Goal: Information Seeking & Learning: Learn about a topic

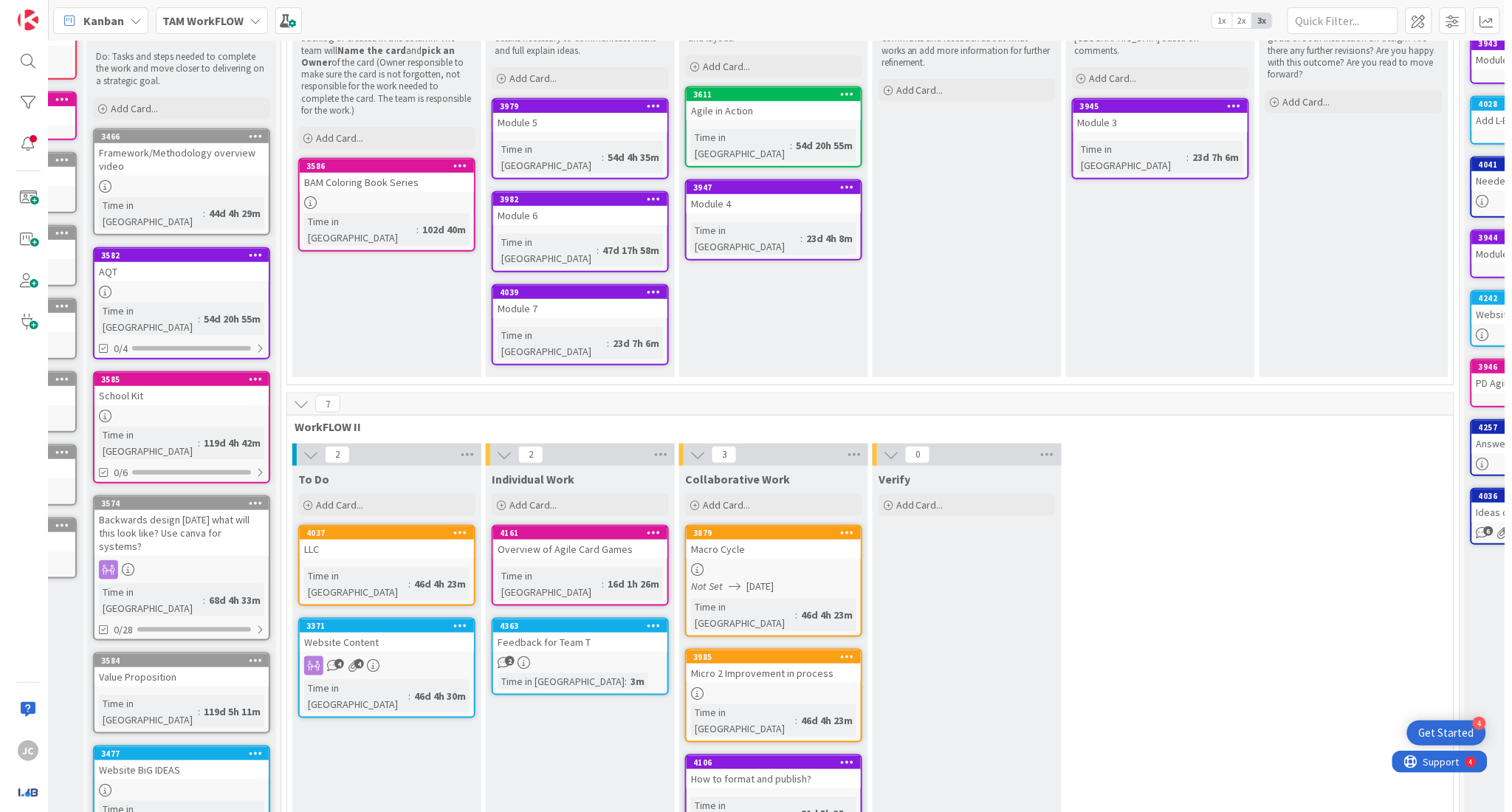
scroll to position [240, 160]
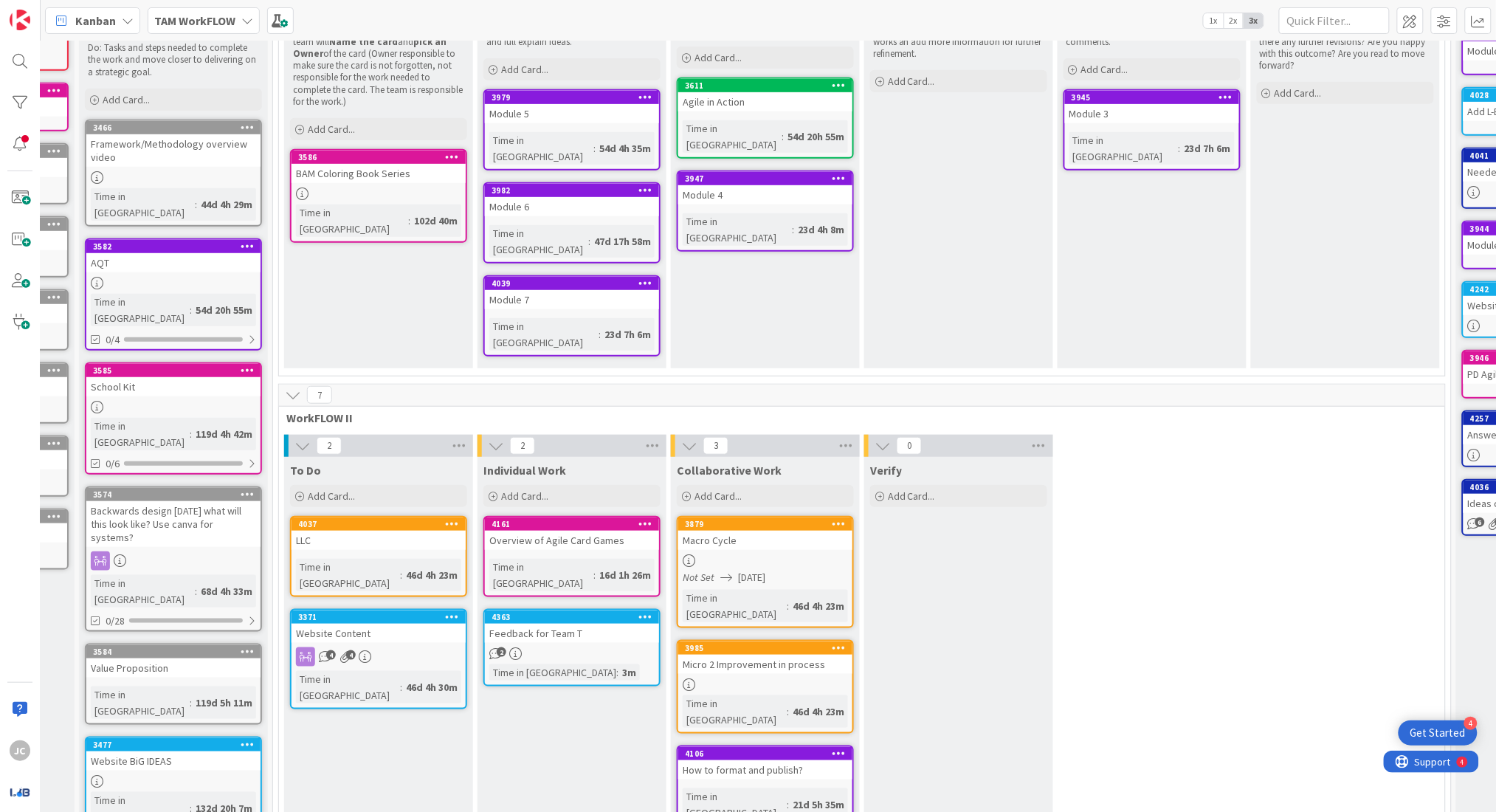
click at [622, 609] on link "4363 Feedback for Team T 2 Time in Column : 3m" at bounding box center [572, 647] width 177 height 77
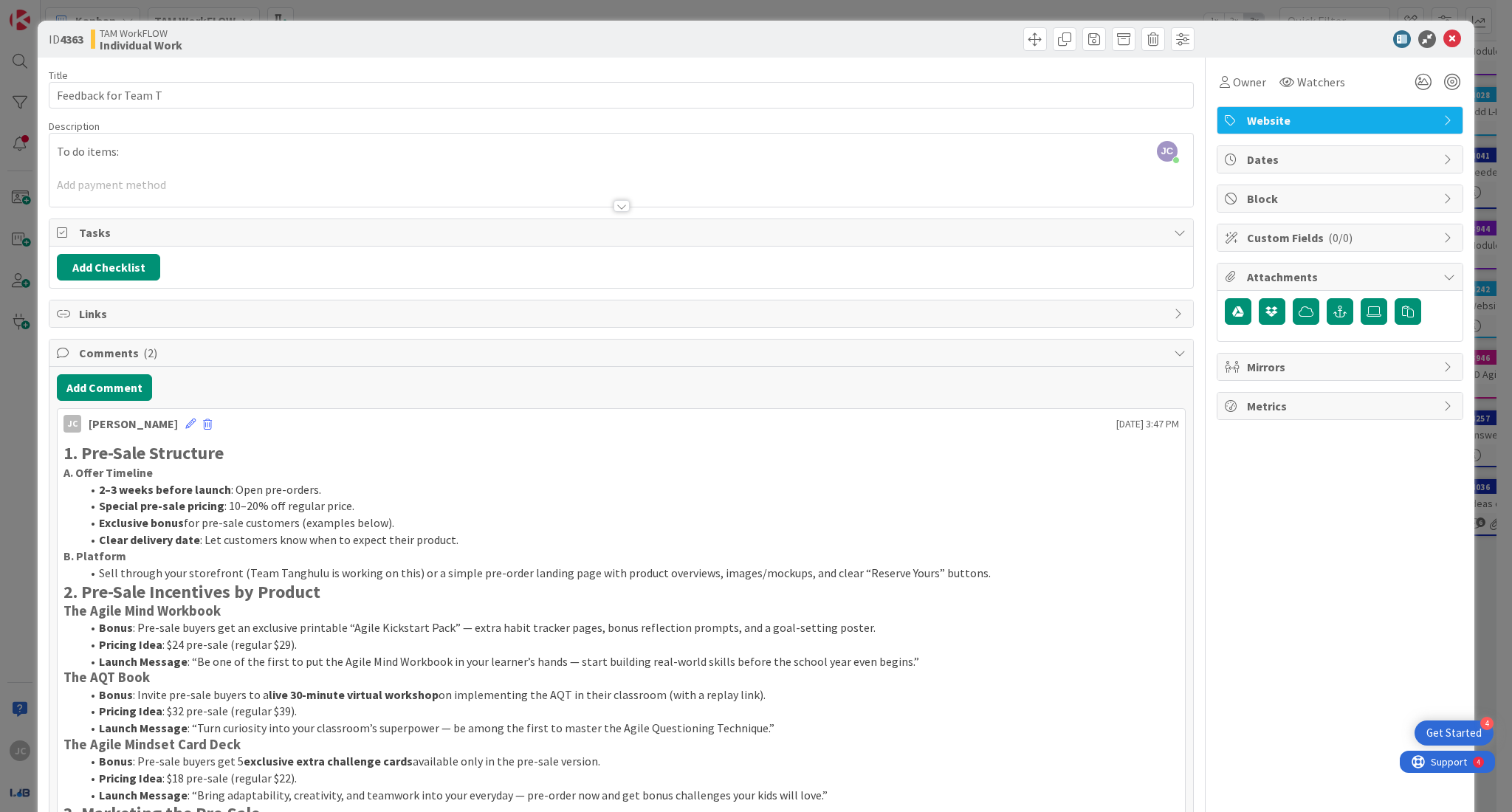
click at [614, 206] on div at bounding box center [621, 205] width 16 height 12
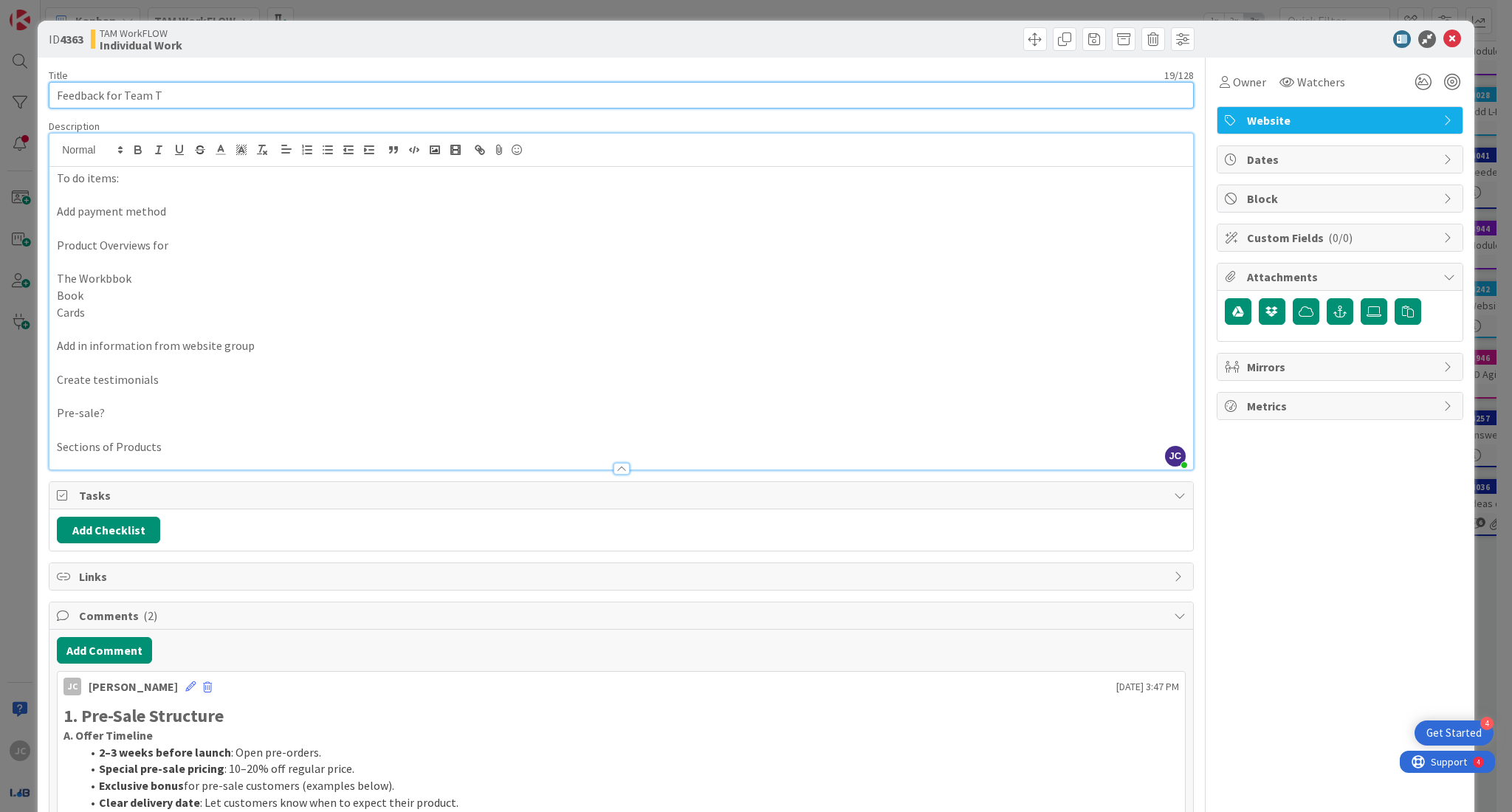
click at [241, 94] on input "Feedback for Team T" at bounding box center [621, 95] width 1145 height 26
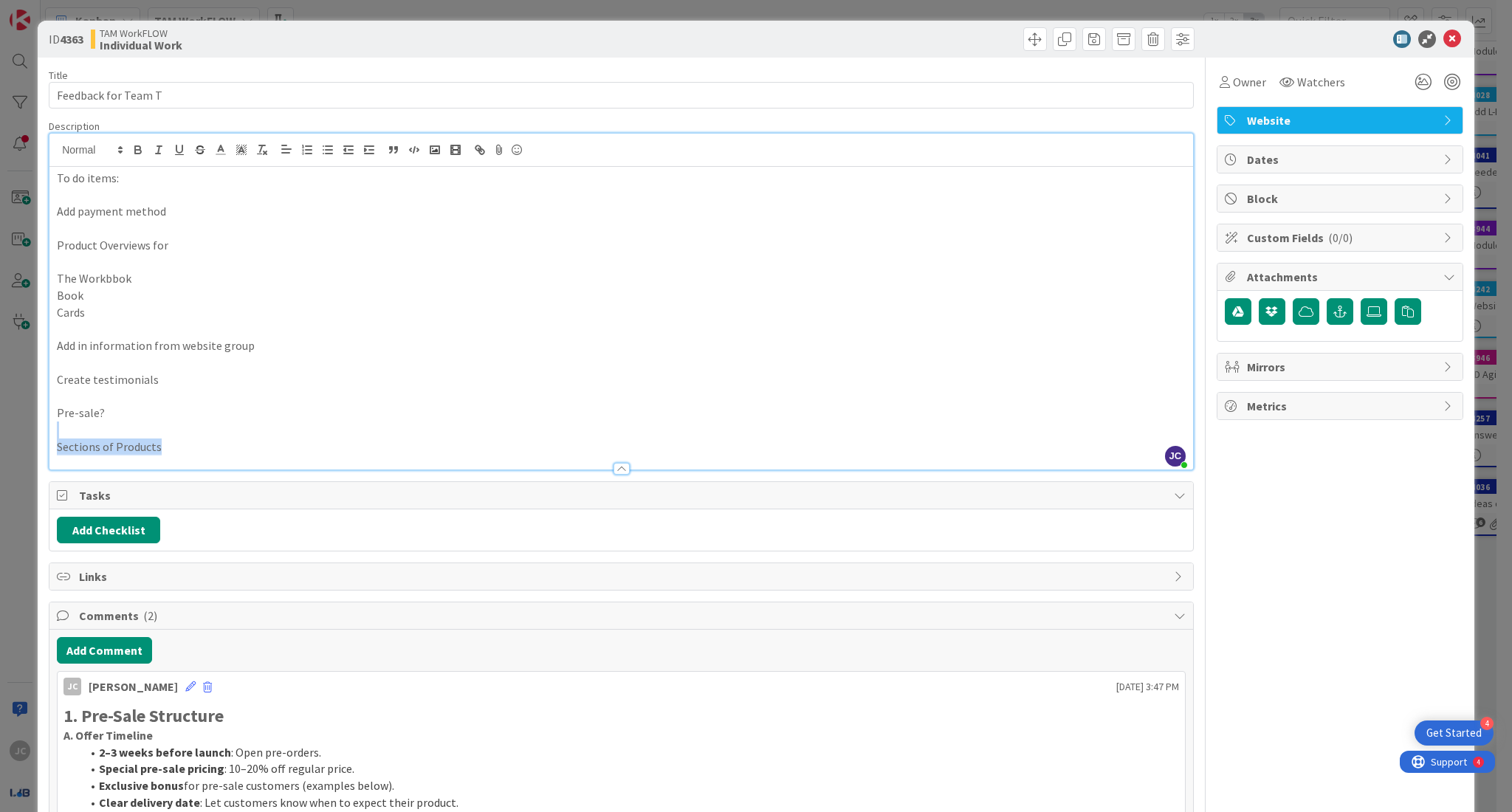
drag, startPoint x: 204, startPoint y: 443, endPoint x: 160, endPoint y: 434, distance: 44.9
click at [160, 434] on div "To do items: Add payment method Product Overviews for The Workbbok Book Cards A…" at bounding box center [621, 317] width 1144 height 302
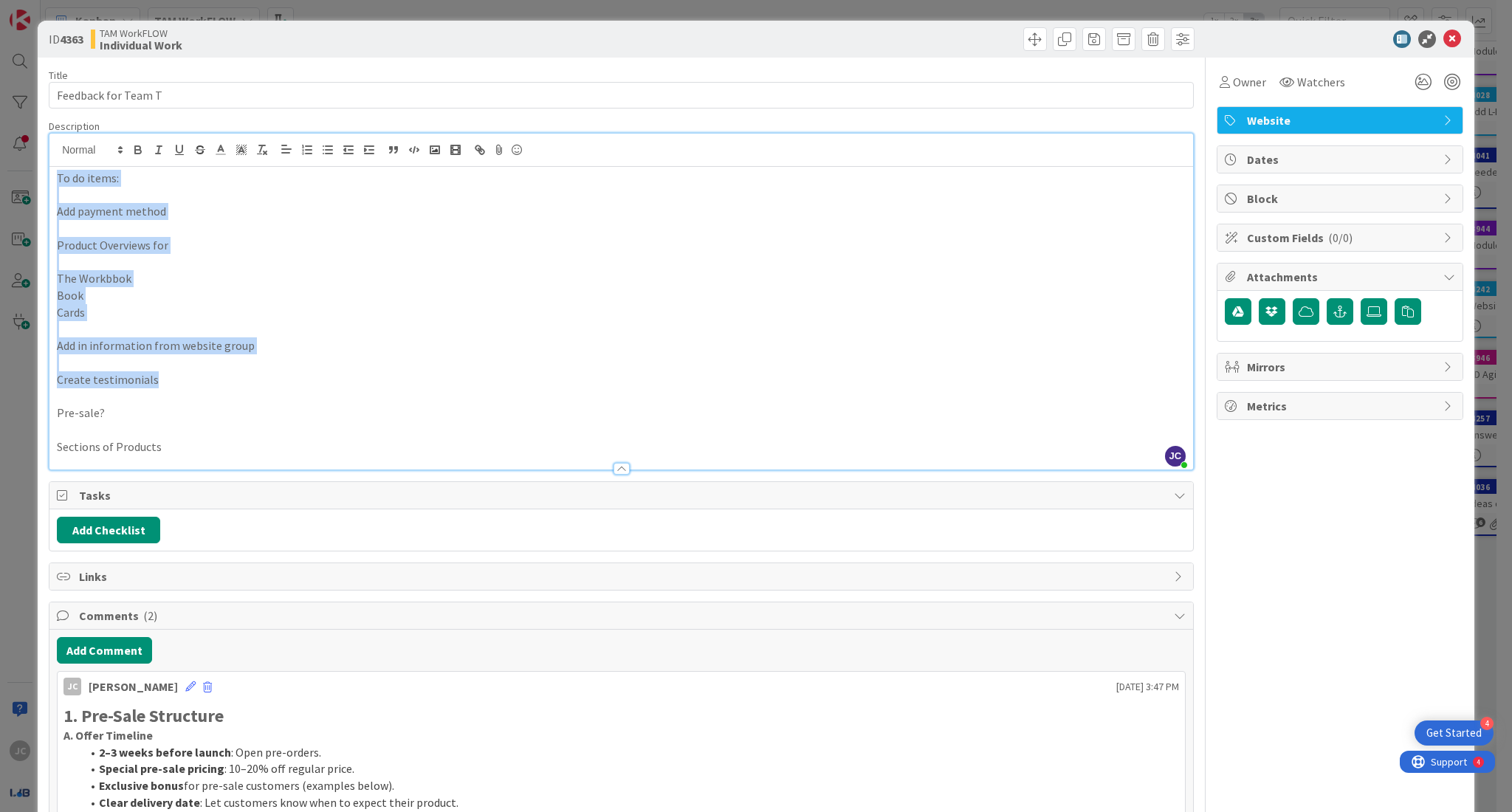
drag, startPoint x: 170, startPoint y: 380, endPoint x: 55, endPoint y: 183, distance: 228.1
click at [55, 183] on div "To do items: Add payment method Product Overviews for The Workbbok Book Cards A…" at bounding box center [621, 317] width 1144 height 302
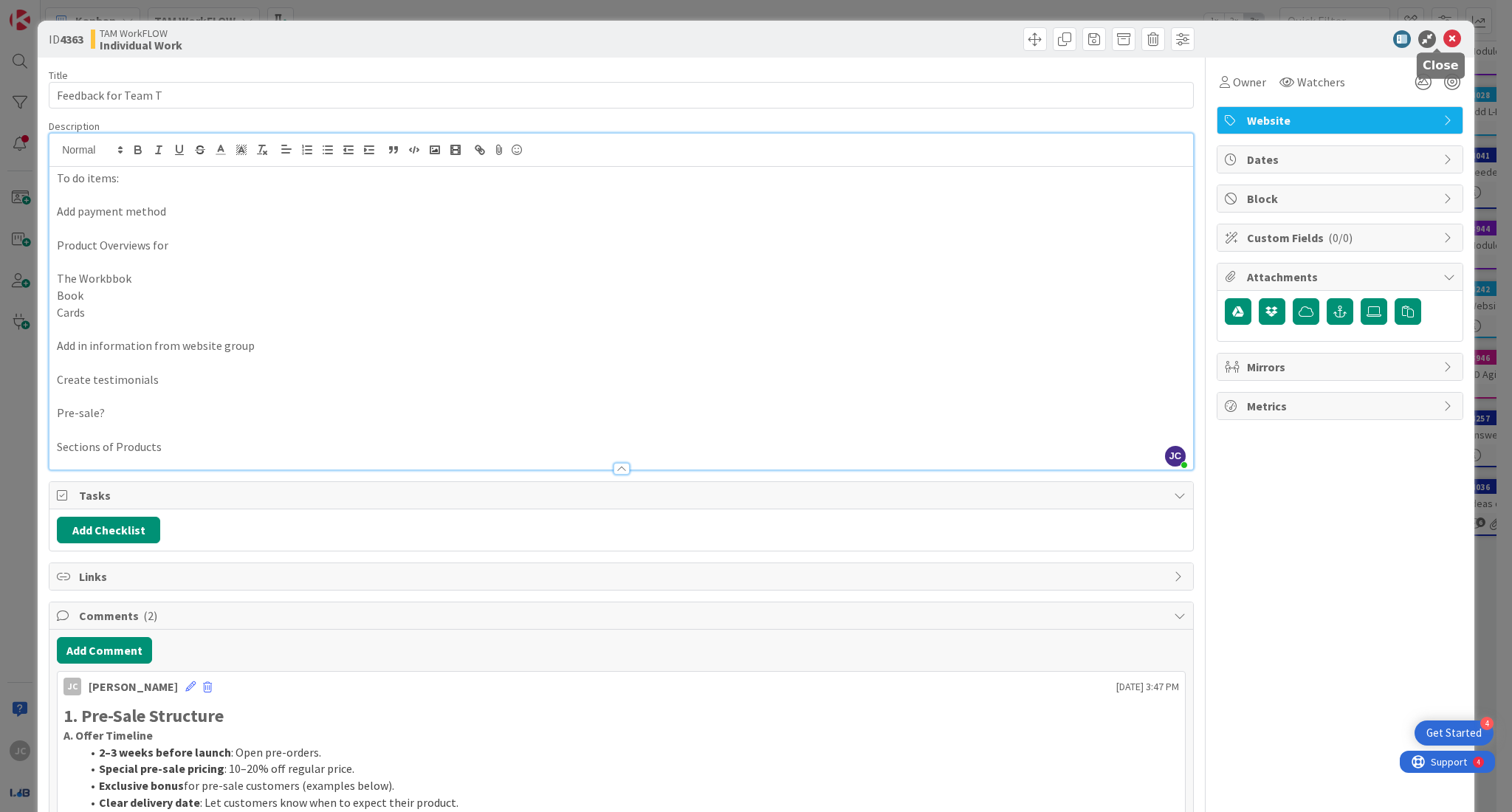
click at [1443, 42] on icon at bounding box center [1452, 39] width 18 height 18
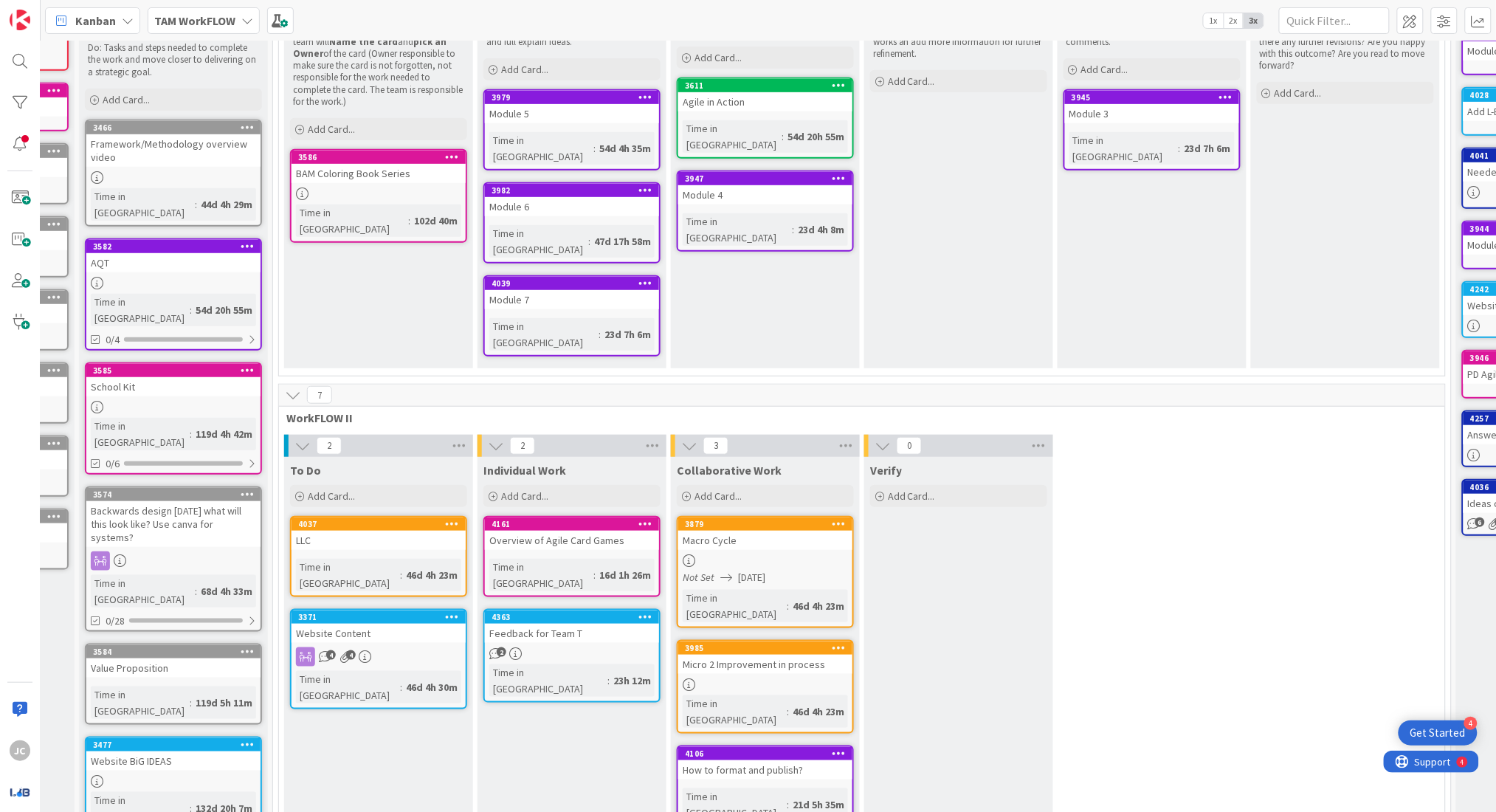
click at [575, 624] on div "Feedback for Team T" at bounding box center [572, 633] width 174 height 19
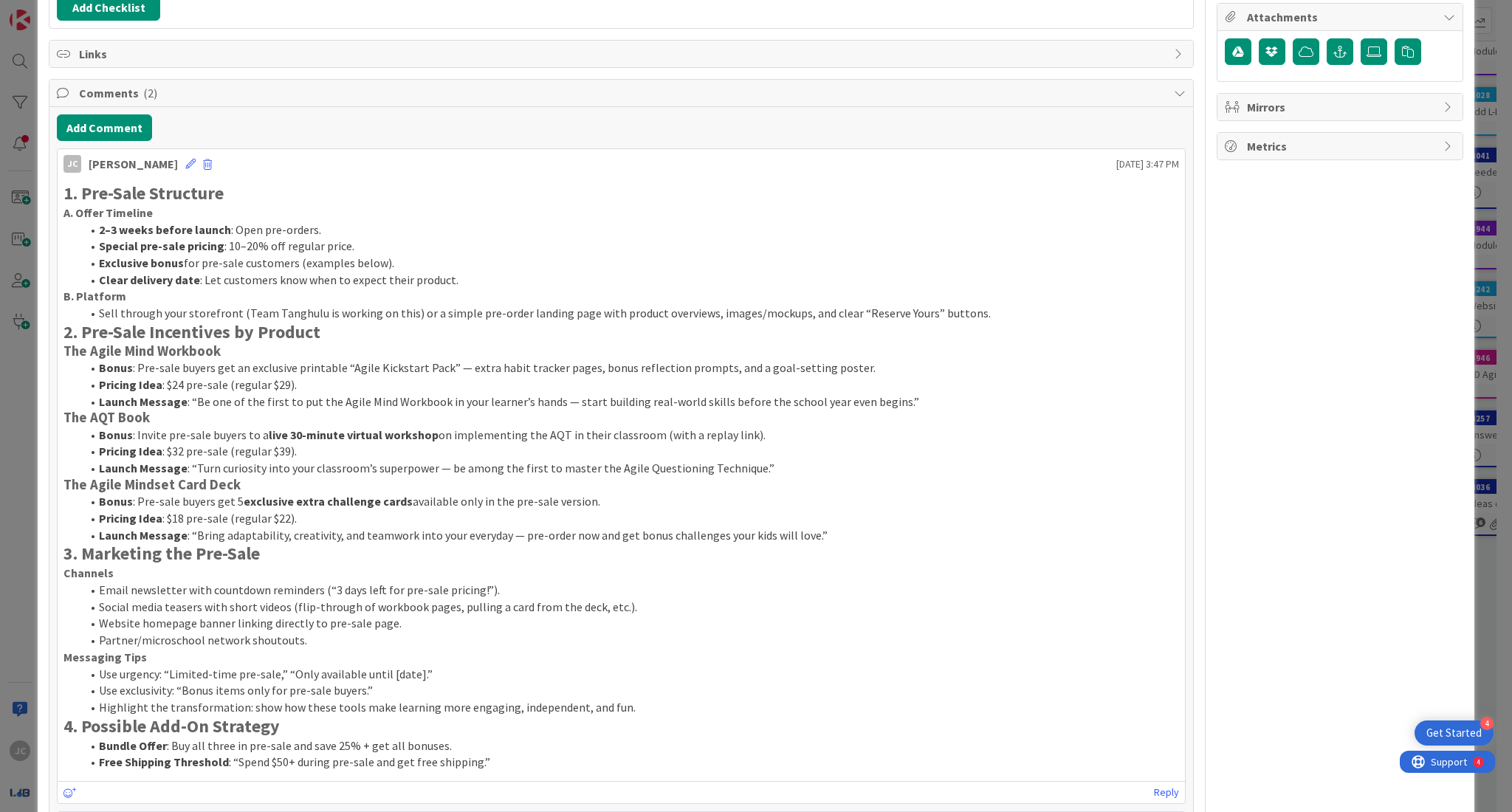
scroll to position [263, 0]
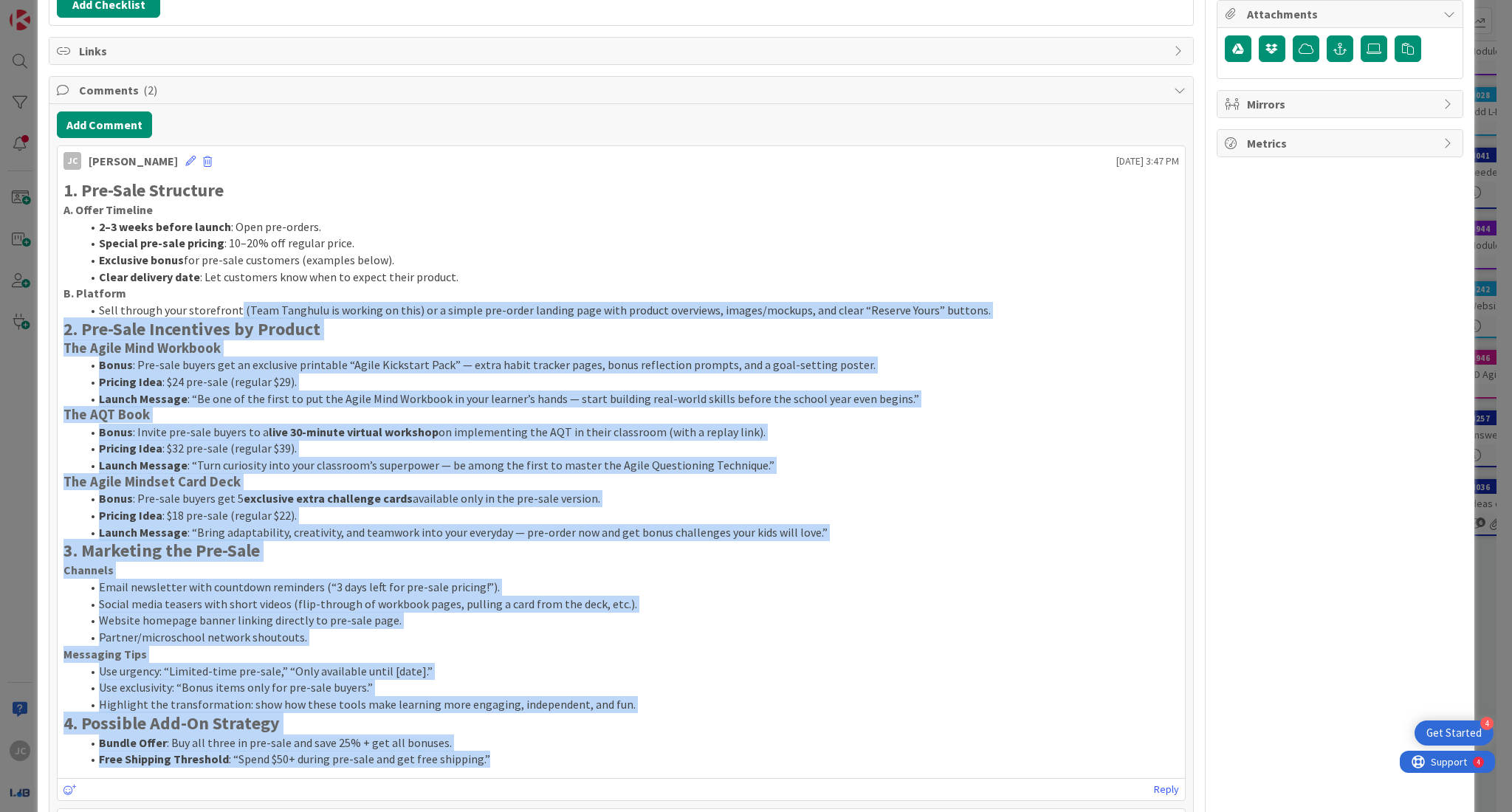
drag, startPoint x: 545, startPoint y: 758, endPoint x: 236, endPoint y: 307, distance: 546.7
click at [236, 307] on div "1. Pre-Sale Structure A. Offer Timeline 2–3 weeks before launch : Open pre-orde…" at bounding box center [621, 474] width 1115 height 588
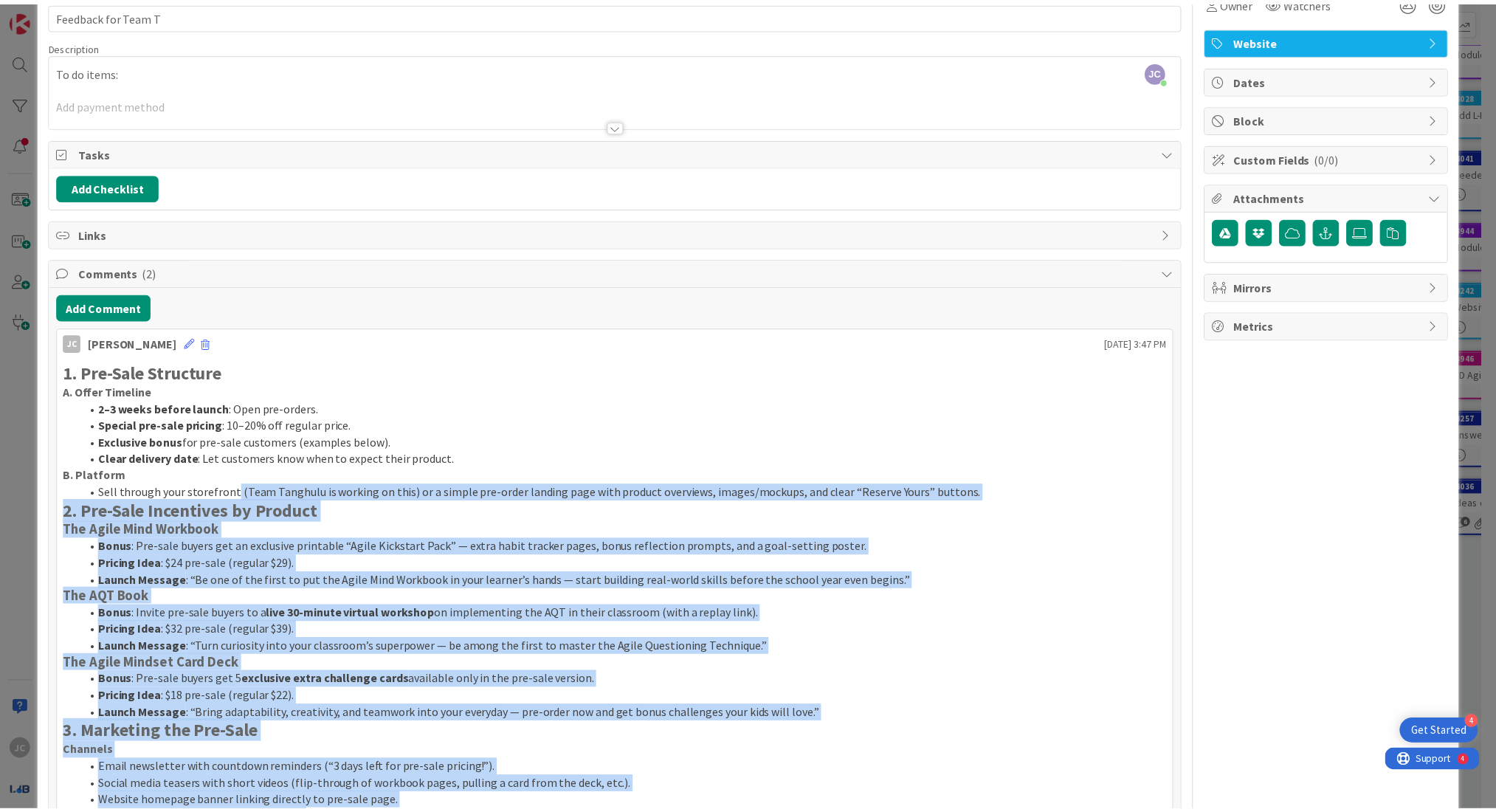
scroll to position [0, 0]
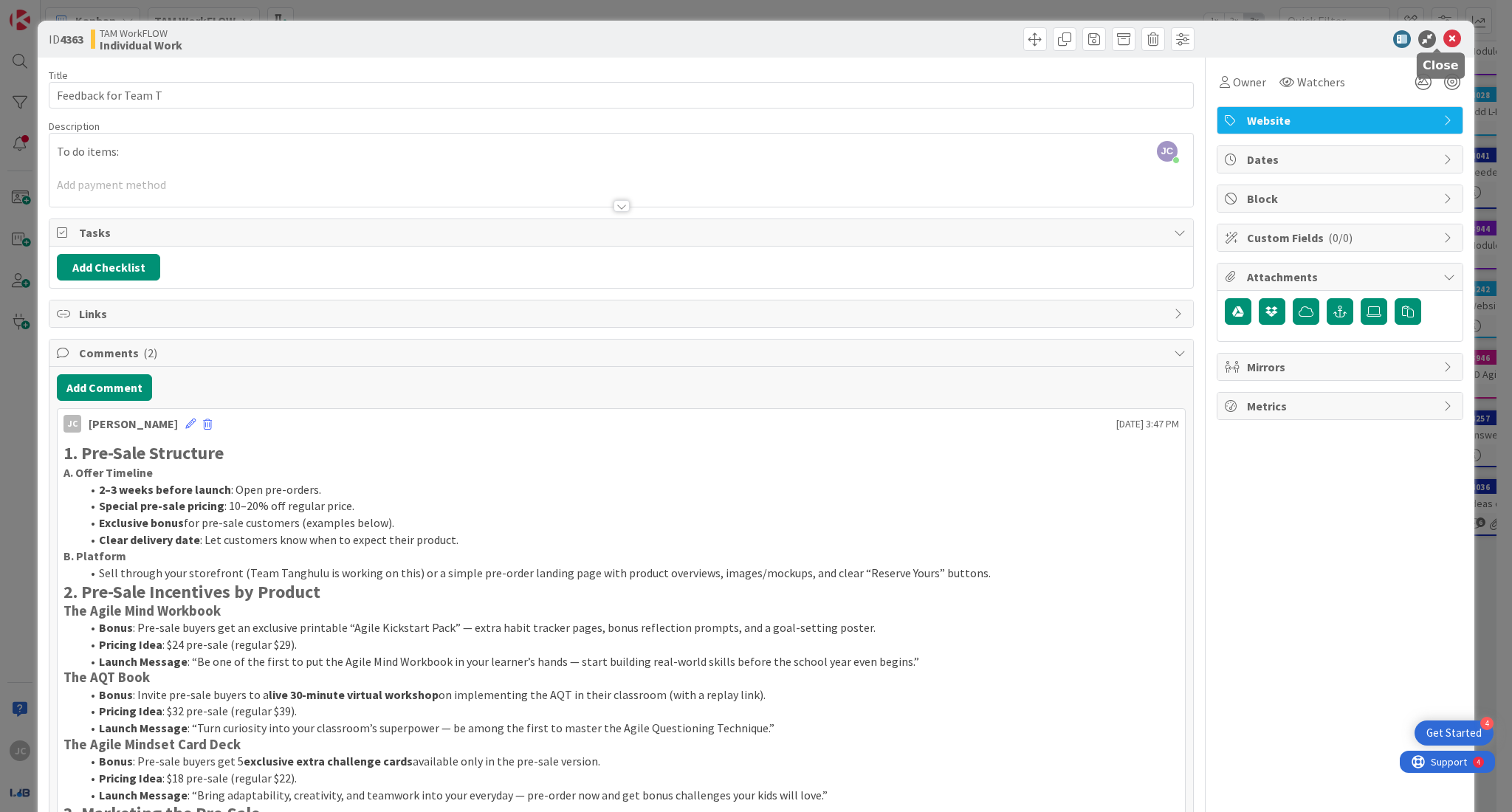
click at [1443, 40] on icon at bounding box center [1452, 39] width 18 height 18
